Goal: Task Accomplishment & Management: Manage account settings

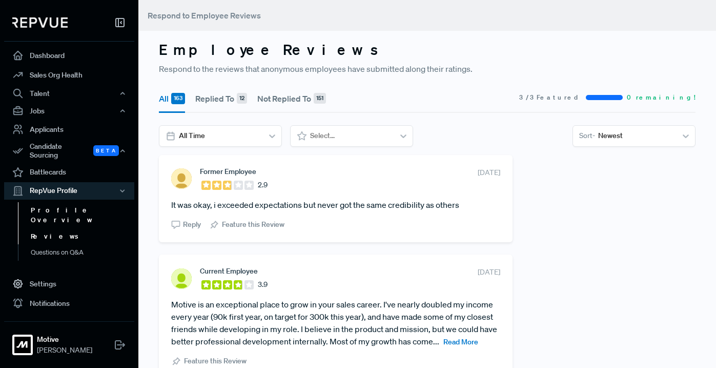
click at [63, 205] on link "Profile Overview" at bounding box center [83, 215] width 130 height 26
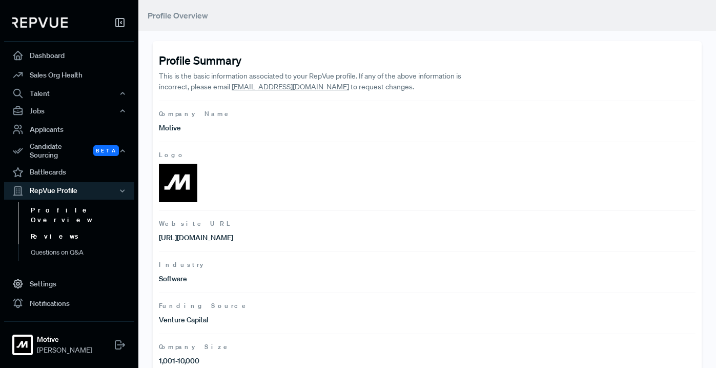
click at [54, 228] on link "Reviews" at bounding box center [83, 236] width 130 height 16
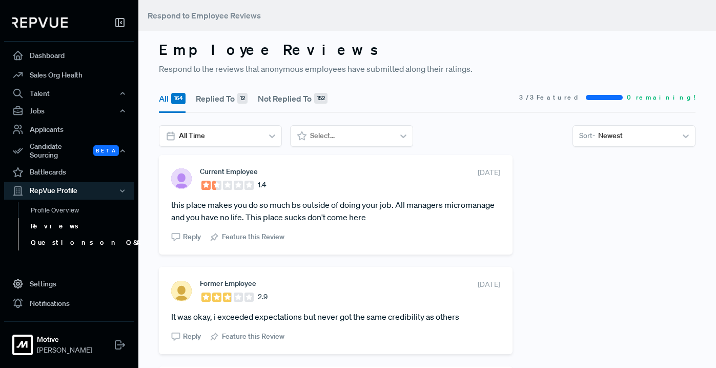
click at [76, 240] on link "Questions on Q&A" at bounding box center [83, 242] width 130 height 16
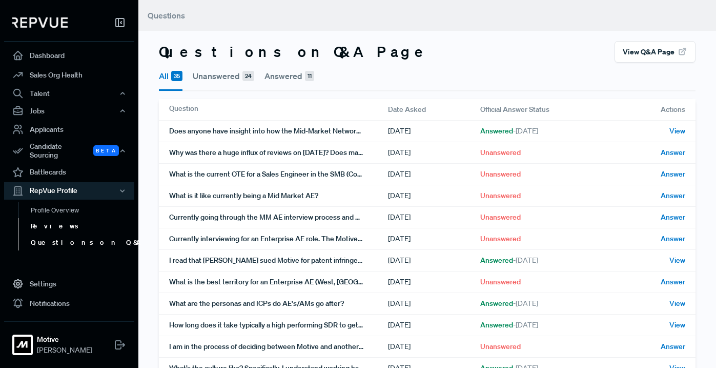
click at [53, 221] on link "Reviews" at bounding box center [83, 226] width 130 height 16
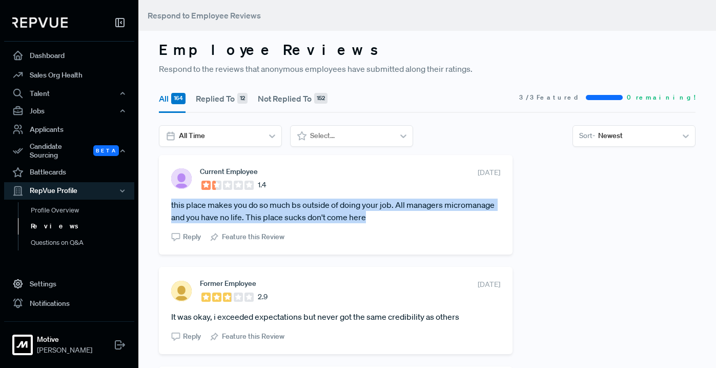
drag, startPoint x: 167, startPoint y: 203, endPoint x: 434, endPoint y: 219, distance: 267.7
click at [434, 219] on div "Current Employee 1.4 [DATE] this place makes you do so much bs outside of doing…" at bounding box center [336, 204] width 354 height 99
copy article "this place makes you do so much bs outside of doing your job. All managers micr…"
